Goal: Task Accomplishment & Management: Use online tool/utility

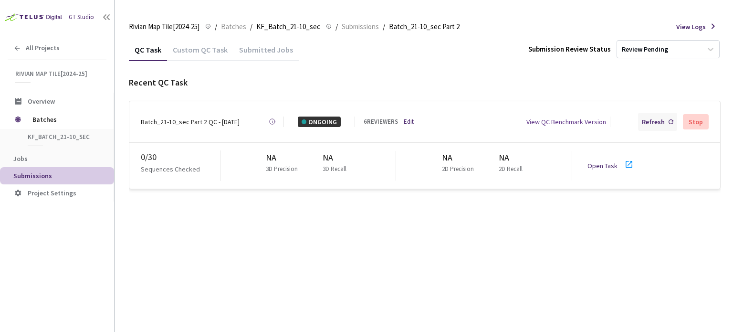
click at [653, 121] on div "Refresh" at bounding box center [653, 121] width 23 height 10
click at [217, 120] on div "Batch_21-10_sec Part 2 QC - [DATE]" at bounding box center [190, 121] width 99 height 10
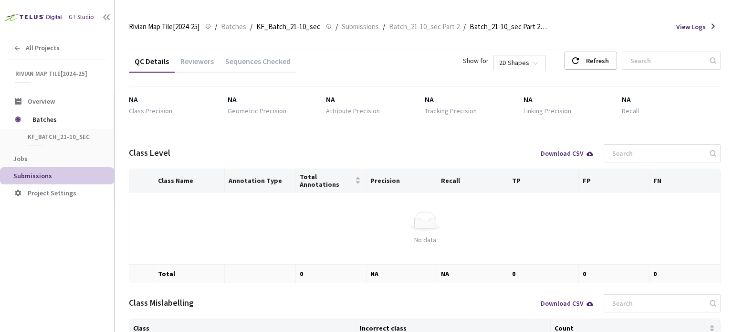
click at [263, 61] on div "Sequences Checked" at bounding box center [258, 64] width 77 height 16
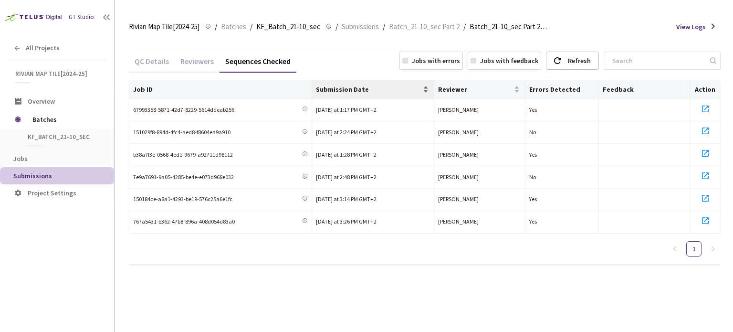
click at [351, 87] on span "Submission Date" at bounding box center [368, 89] width 105 height 8
drag, startPoint x: 234, startPoint y: 109, endPoint x: 128, endPoint y: 102, distance: 106.6
click at [128, 102] on main "Rivian Map Tile[2024-25] Rivian Map Tile[2024-25] / Batches / KF_Batch_21-10_se…" at bounding box center [424, 166] width 618 height 332
click at [220, 106] on span "767a5431-b362-47b8-896a-408d054d83a0" at bounding box center [184, 109] width 102 height 9
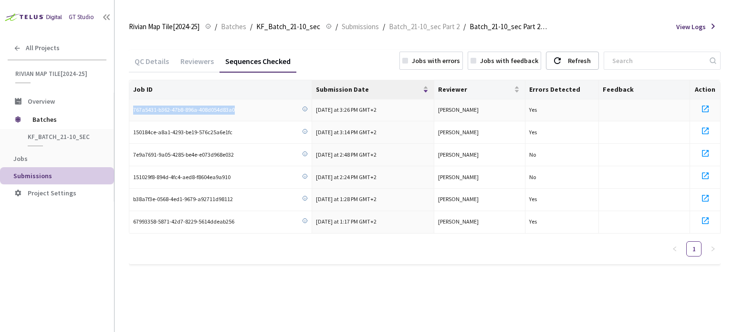
drag, startPoint x: 241, startPoint y: 113, endPoint x: 134, endPoint y: 110, distance: 106.9
click at [134, 110] on div "767a5431-b362-47b8-896a-408d054d83a0" at bounding box center [220, 109] width 175 height 9
copy span "767a5431-b362-47b8-896a-408d054d83a0"
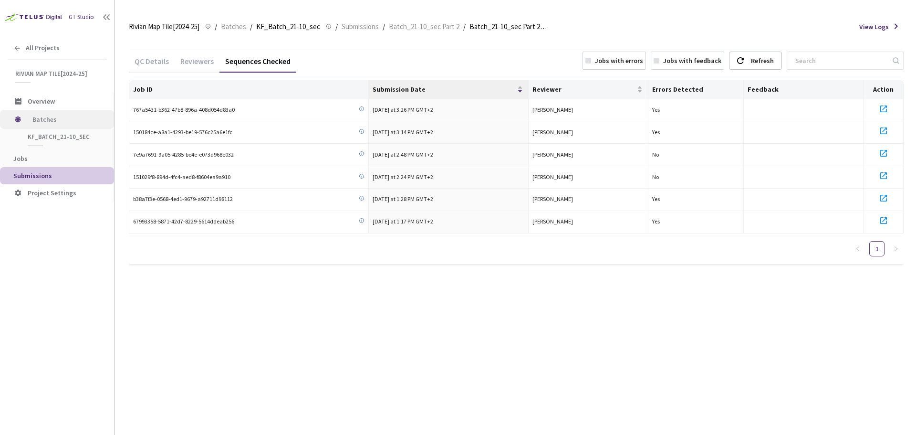
click at [46, 118] on span "Batches" at bounding box center [64, 119] width 65 height 19
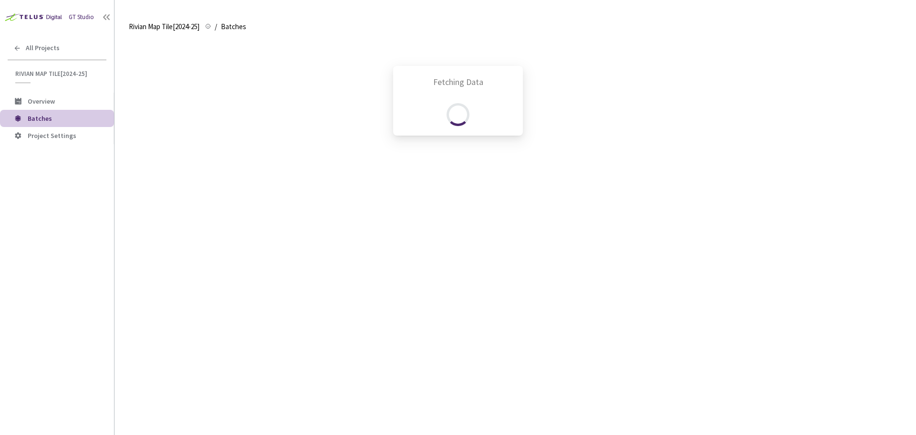
click at [55, 50] on div "Fetching Data" at bounding box center [458, 217] width 916 height 435
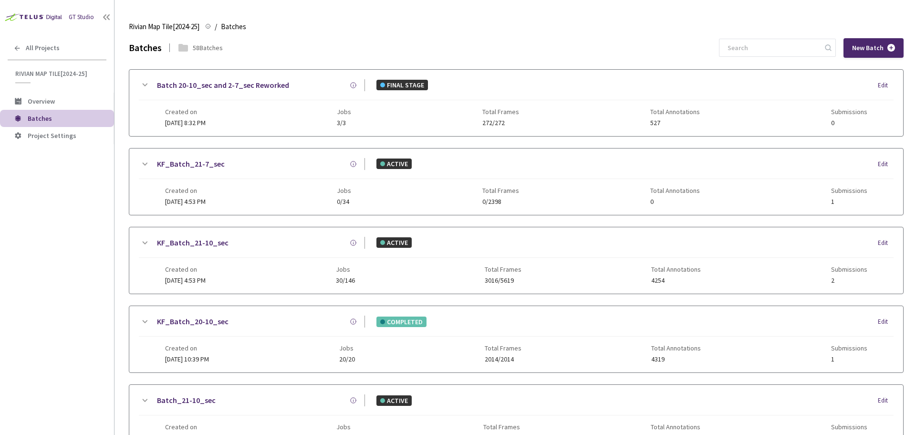
scroll to position [199, 0]
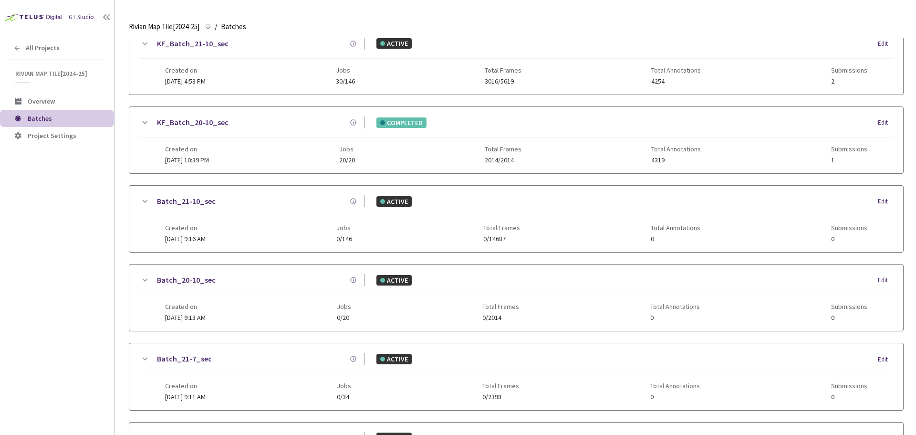
click at [47, 47] on span "All Projects" at bounding box center [43, 48] width 34 height 8
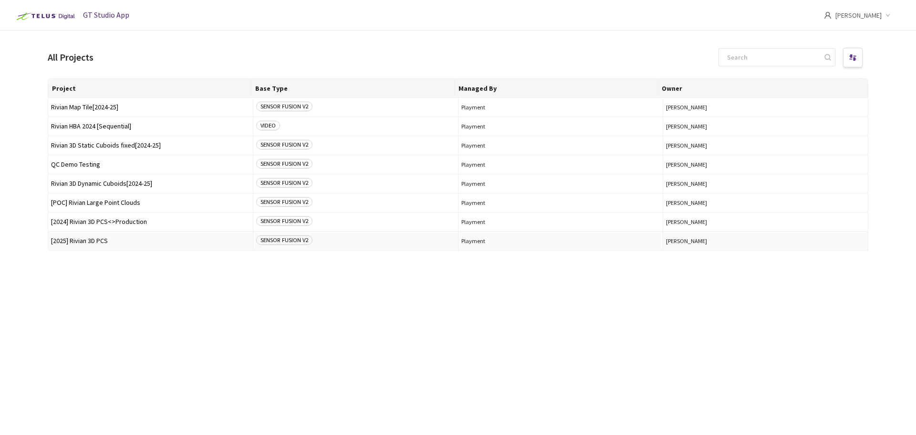
click at [124, 240] on span "[2025] Rivian 3D PCS" at bounding box center [150, 240] width 199 height 7
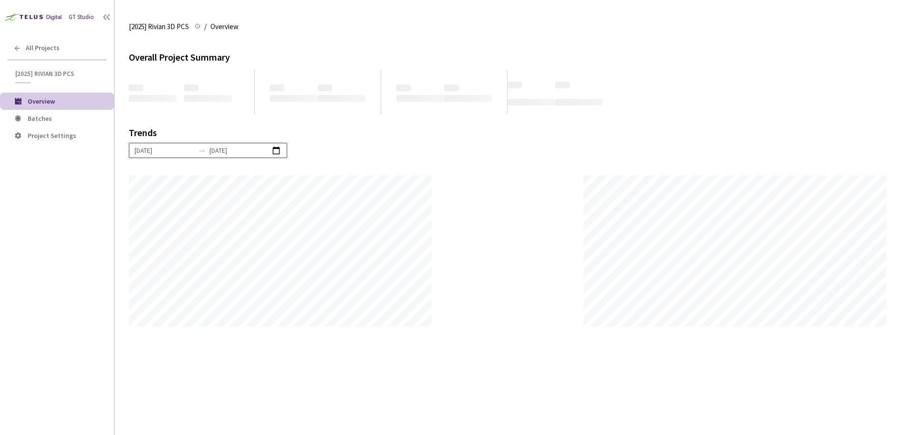
scroll to position [435, 916]
click at [53, 117] on span "Batches" at bounding box center [67, 119] width 79 height 8
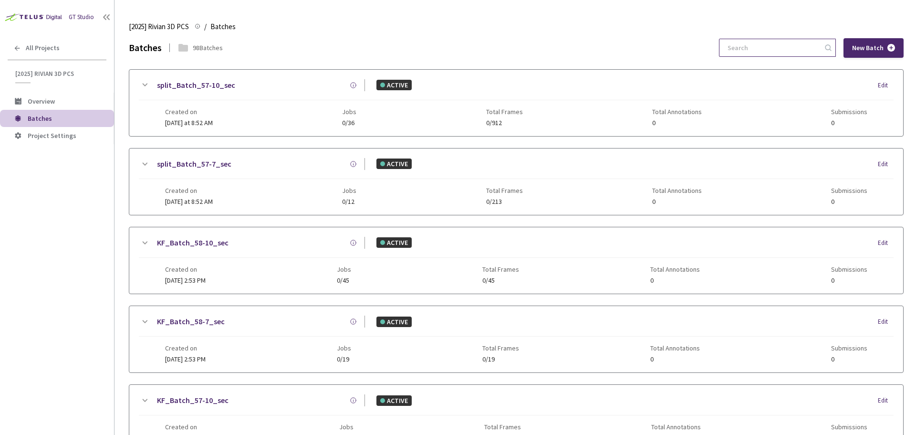
click at [732, 57] on div at bounding box center [777, 48] width 117 height 18
click at [732, 44] on input at bounding box center [773, 47] width 102 height 17
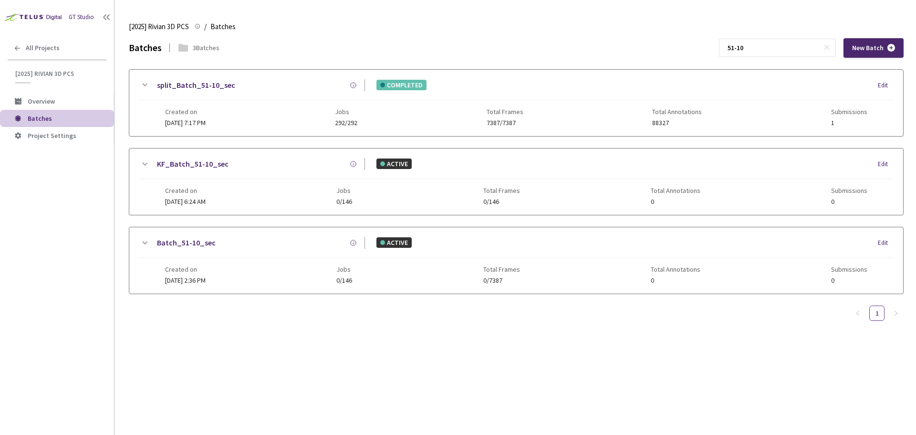
type input "51-10"
click at [212, 89] on link "split_Batch_51-10_sec" at bounding box center [196, 85] width 78 height 12
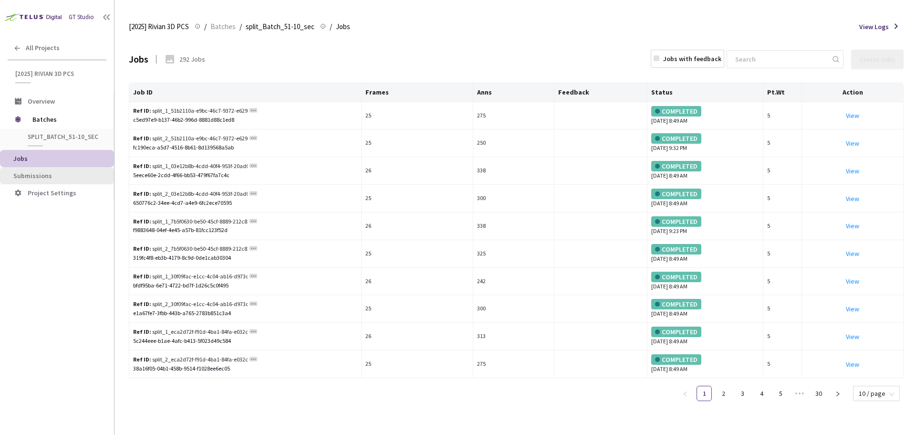
click at [60, 178] on span "Submissions" at bounding box center [59, 176] width 93 height 8
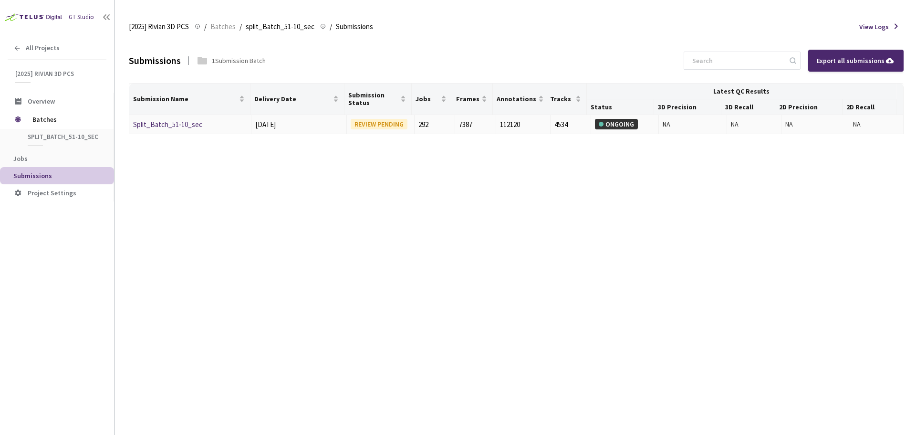
click at [185, 126] on link "Split_Batch_51-10_sec" at bounding box center [167, 124] width 69 height 9
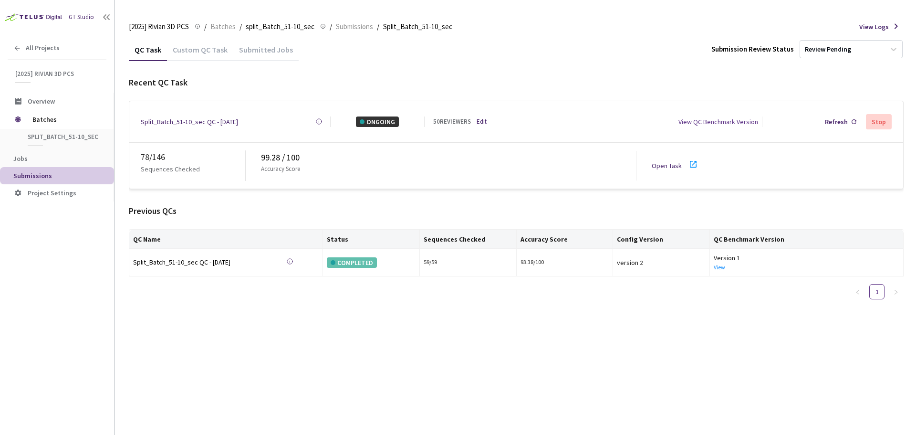
click at [688, 163] on icon at bounding box center [693, 163] width 11 height 11
